Goal: Task Accomplishment & Management: Complete application form

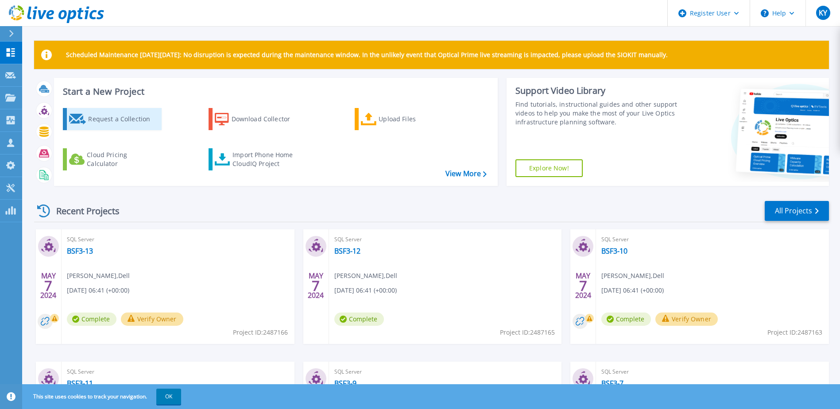
click at [134, 128] on div "Request a Collection" at bounding box center [123, 119] width 71 height 18
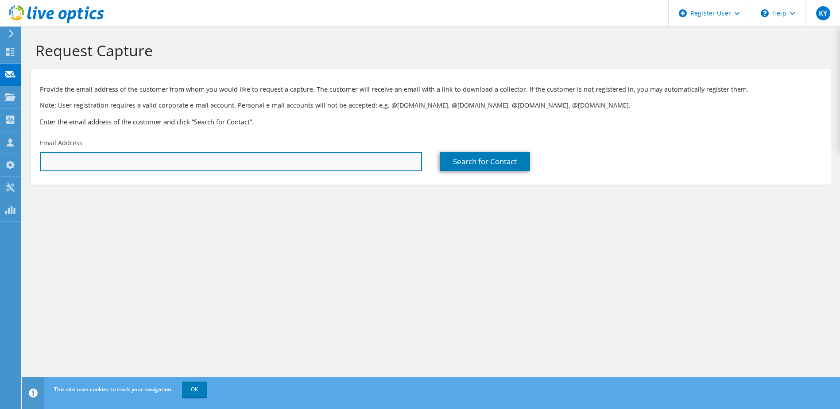
paste input "amhotaibi@nic.gov.sa"
type input "amhotaibi@nic.gov.sa"
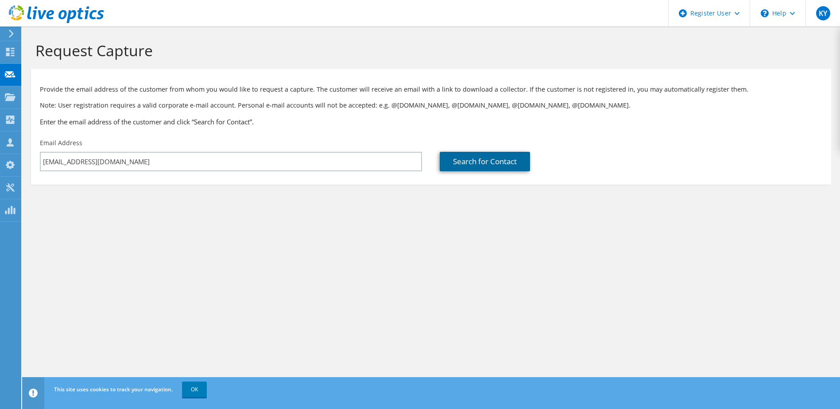
click at [530, 171] on link "Search for Contact" at bounding box center [485, 161] width 90 height 19
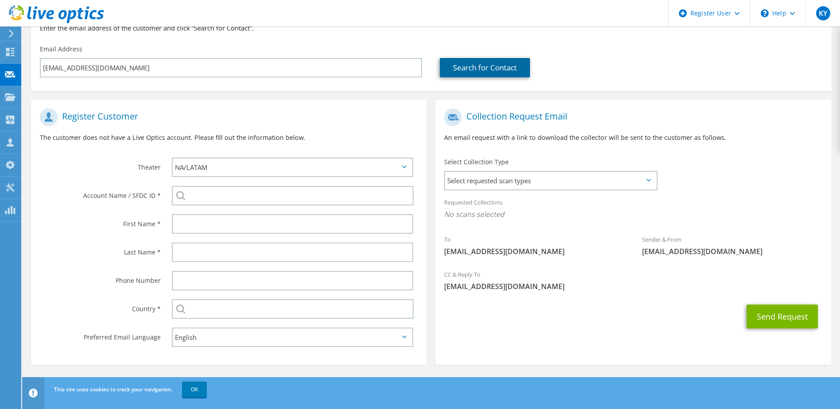
scroll to position [133, 0]
click at [404, 166] on icon at bounding box center [404, 167] width 4 height 3
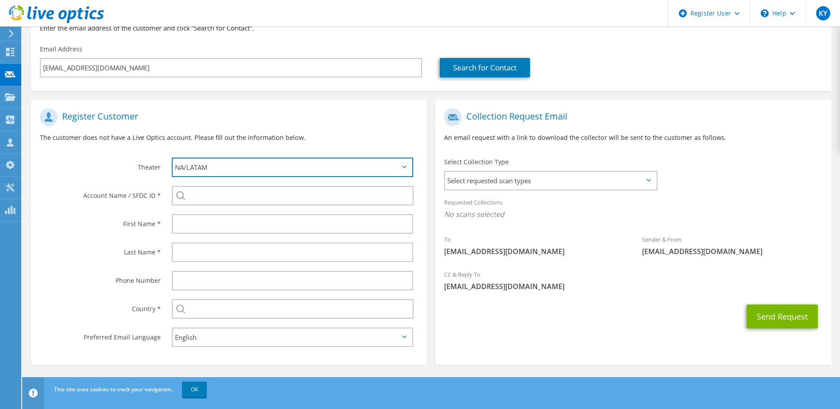
click at [353, 164] on select "APJ EMEA NA/LATAM" at bounding box center [293, 167] width 242 height 19
select select "2"
click at [172, 158] on select "APJ EMEA NA/LATAM" at bounding box center [293, 167] width 242 height 19
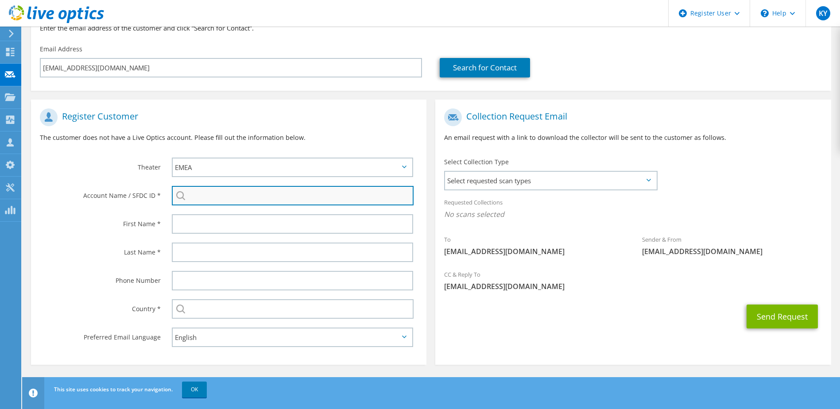
click at [286, 198] on input "search" at bounding box center [293, 195] width 242 height 19
type input "B"
type input "S"
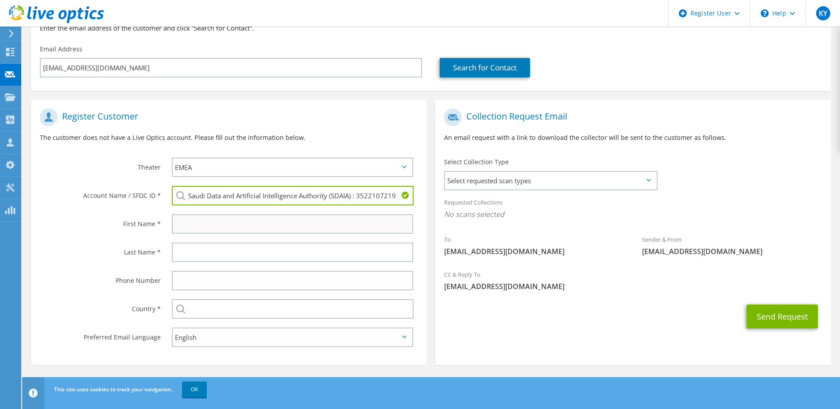
type input "Saudi Data and Artificial Intelligence Authority (SDAIA) : 3522107219"
click at [291, 221] on input "text" at bounding box center [293, 223] width 242 height 19
click at [298, 220] on input "text" at bounding box center [293, 223] width 242 height 19
click at [301, 221] on input "text" at bounding box center [293, 223] width 242 height 19
click at [555, 256] on span "amhotaibi@nic.gov.sa" at bounding box center [534, 252] width 180 height 10
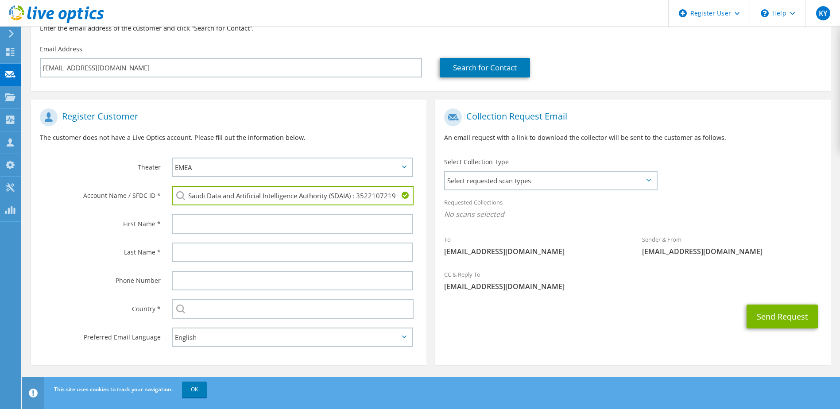
click at [82, 166] on label "Theater" at bounding box center [100, 165] width 121 height 14
paste input "Abdulrahman M. Alotaibi"
type input "Abdulrahman M. Alotaibi"
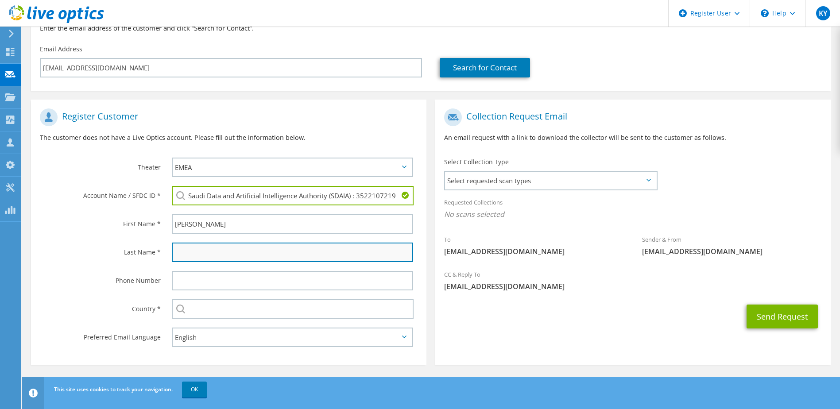
paste input "Abdulrahman M. Alotaibi"
click at [242, 258] on input "Abdulrahman M. Alotaibi" at bounding box center [293, 252] width 242 height 19
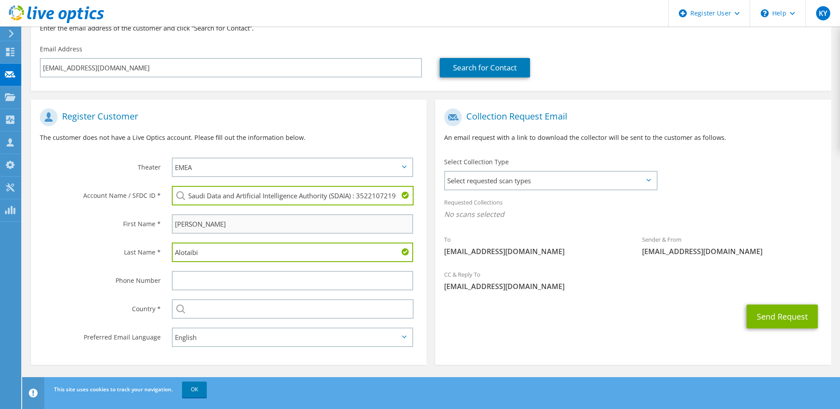
type input "Alotaibi"
click at [243, 227] on input "Abdulrahman M. Alotaibi" at bounding box center [293, 223] width 242 height 19
type input "Abdulrahman"
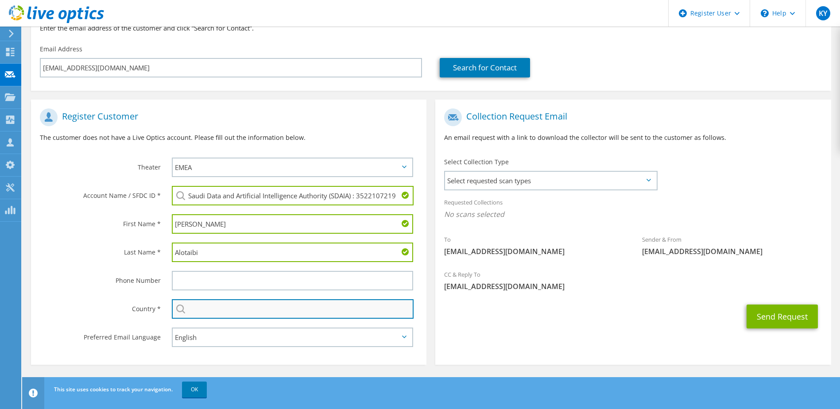
click at [269, 303] on input "text" at bounding box center [293, 308] width 242 height 19
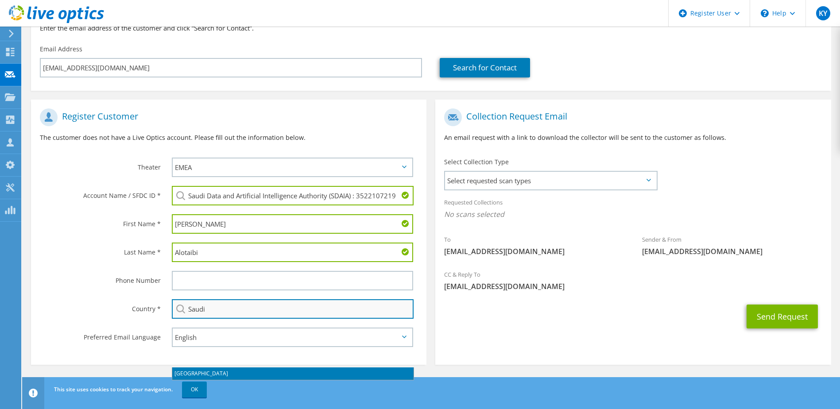
type input "[GEOGRAPHIC_DATA]"
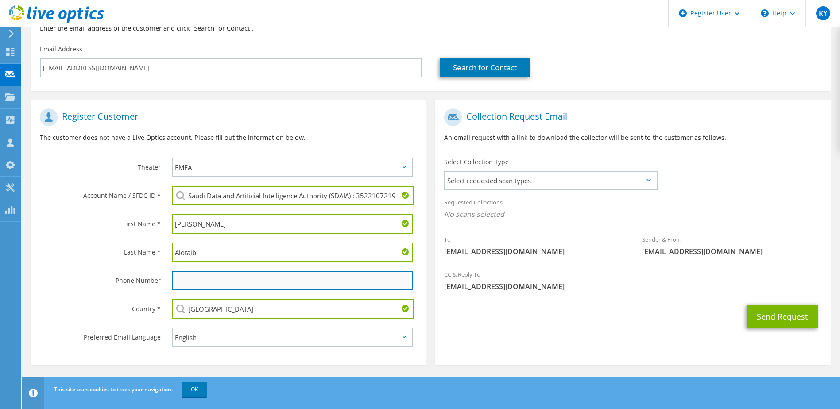
click at [364, 278] on input "text" at bounding box center [293, 280] width 242 height 19
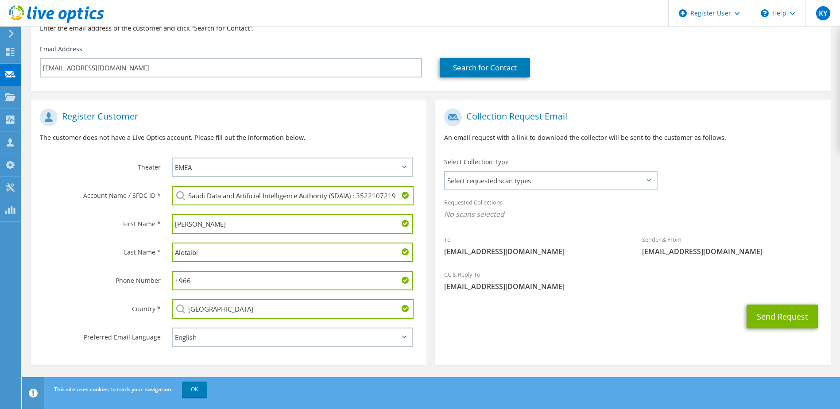
click at [234, 276] on input "+966" at bounding box center [293, 280] width 242 height 19
paste input "050 596 7679"
type input "+96650 596 7679"
click at [570, 331] on div "Send Request" at bounding box center [633, 316] width 396 height 33
click at [772, 328] on button "Send Request" at bounding box center [782, 317] width 71 height 24
